Goal: Information Seeking & Learning: Learn about a topic

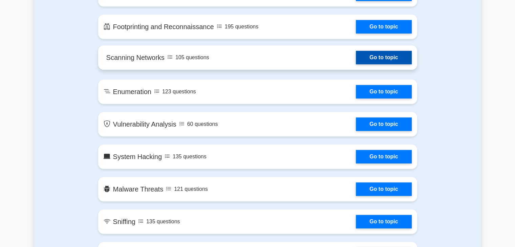
scroll to position [420, 0]
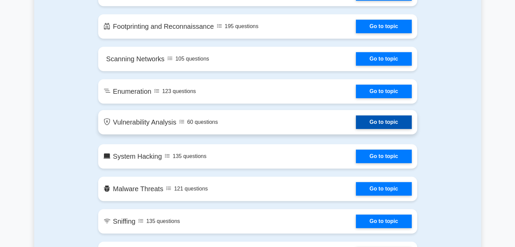
click at [356, 125] on link "Go to topic" at bounding box center [384, 123] width 56 height 14
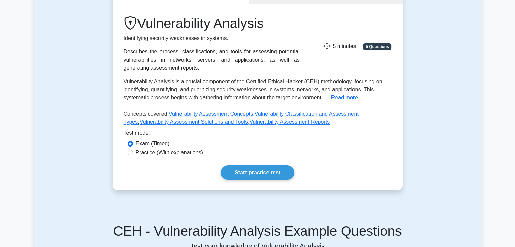
scroll to position [83, 0]
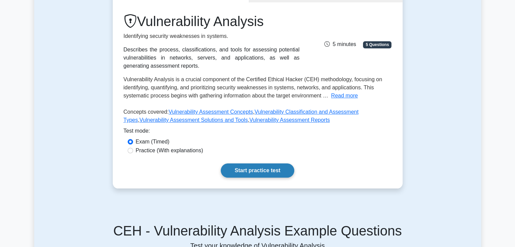
click at [252, 172] on link "Start practice test" at bounding box center [258, 171] width 74 height 14
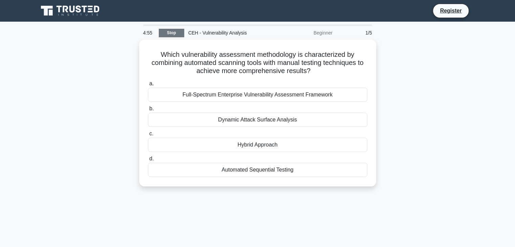
click at [172, 34] on link "Stop" at bounding box center [171, 33] width 25 height 8
